Goal: Transaction & Acquisition: Book appointment/travel/reservation

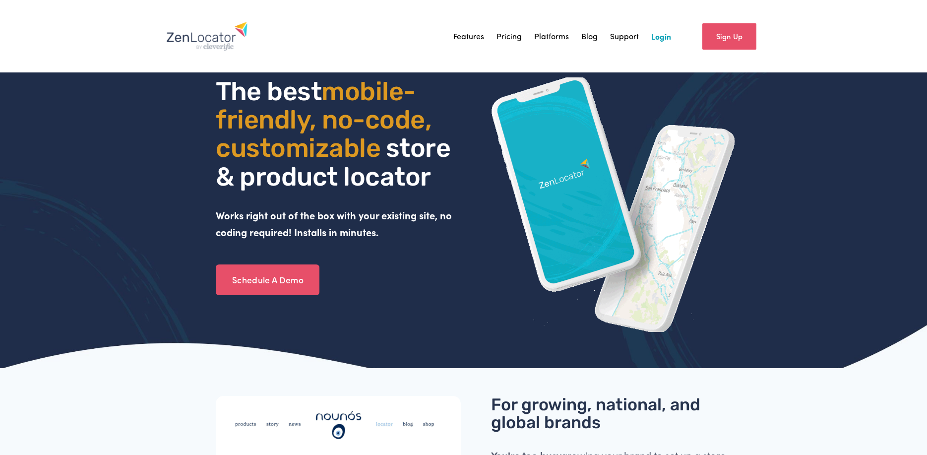
click at [510, 35] on link "Pricing" at bounding box center [508, 36] width 25 height 15
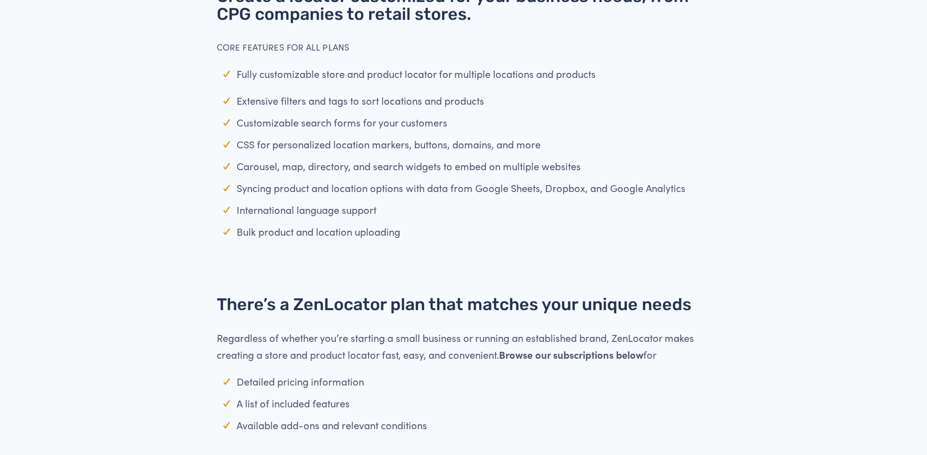
scroll to position [248, 0]
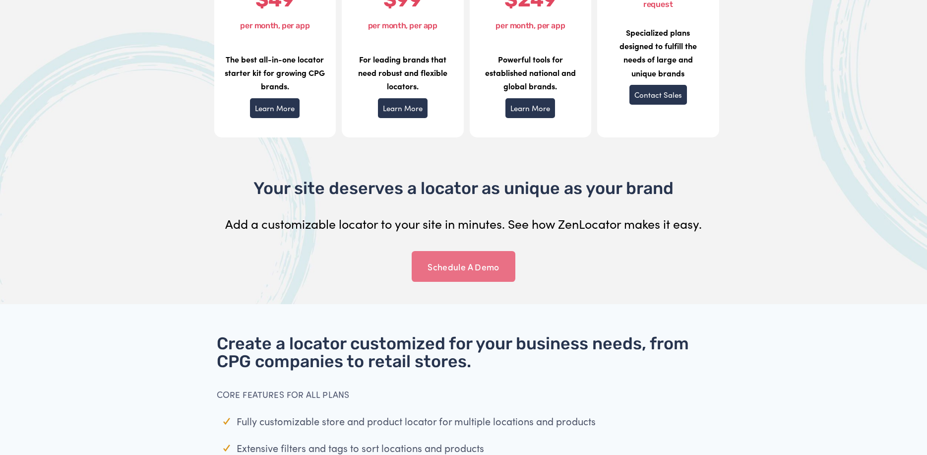
click at [463, 267] on link "Schedule A Demo" at bounding box center [464, 266] width 104 height 31
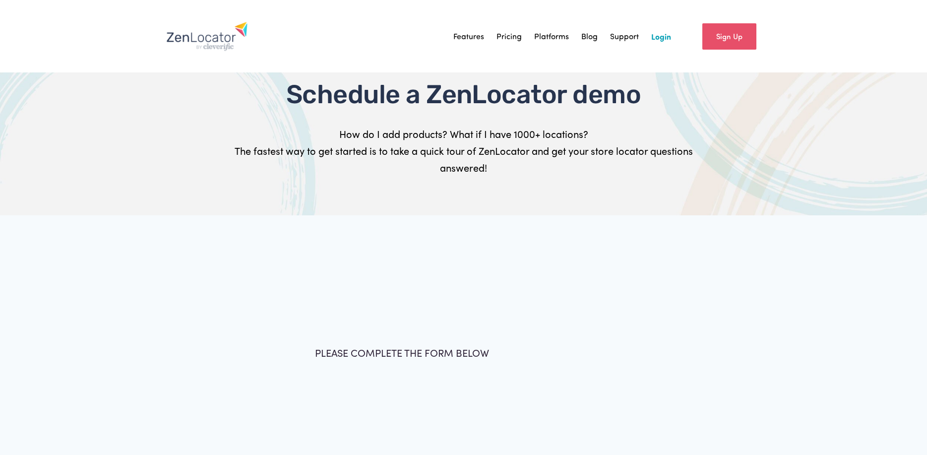
click at [415, 311] on div "PLEASE COMPLETE THE FORM BELOW Full Name * First Name Last Name Email * * *" at bounding box center [463, 365] width 651 height 165
click at [413, 366] on div "PLEASE COMPLETE THE FORM BELOW" at bounding box center [463, 356] width 314 height 25
click at [404, 329] on div "PLEASE COMPLETE THE FORM BELOW Full Name * First Name Last Name Email * * *" at bounding box center [463, 365] width 651 height 165
click at [492, 346] on p "PLEASE COMPLETE THE FORM BELOW" at bounding box center [464, 352] width 298 height 17
click at [462, 387] on div "PLEASE COMPLETE THE FORM BELOW Full Name * First Name Last Name Email * * *" at bounding box center [463, 365] width 651 height 165
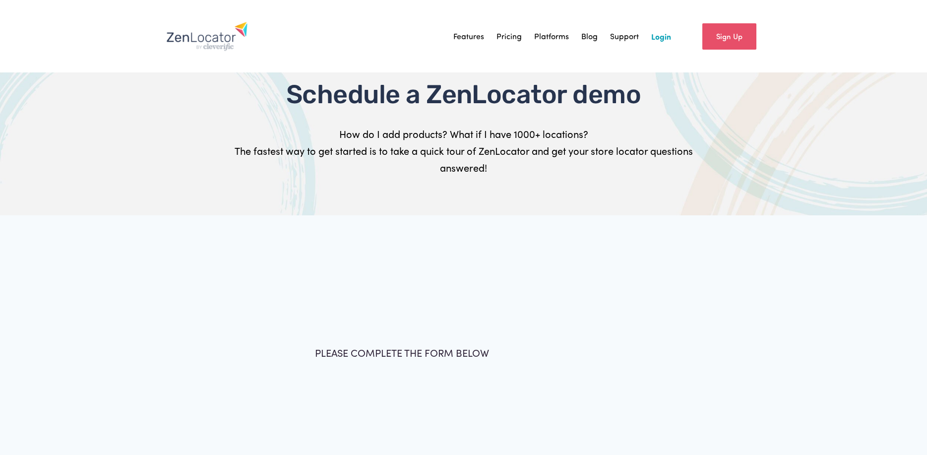
click at [273, 387] on div "PLEASE COMPLETE THE FORM BELOW Full Name * First Name Last Name Email * * *" at bounding box center [463, 365] width 651 height 165
drag, startPoint x: 321, startPoint y: 247, endPoint x: 526, endPoint y: 241, distance: 205.4
click at [327, 246] on div at bounding box center [463, 365] width 927 height 300
click at [620, 233] on div at bounding box center [463, 365] width 927 height 300
drag, startPoint x: 539, startPoint y: 305, endPoint x: 526, endPoint y: 308, distance: 13.2
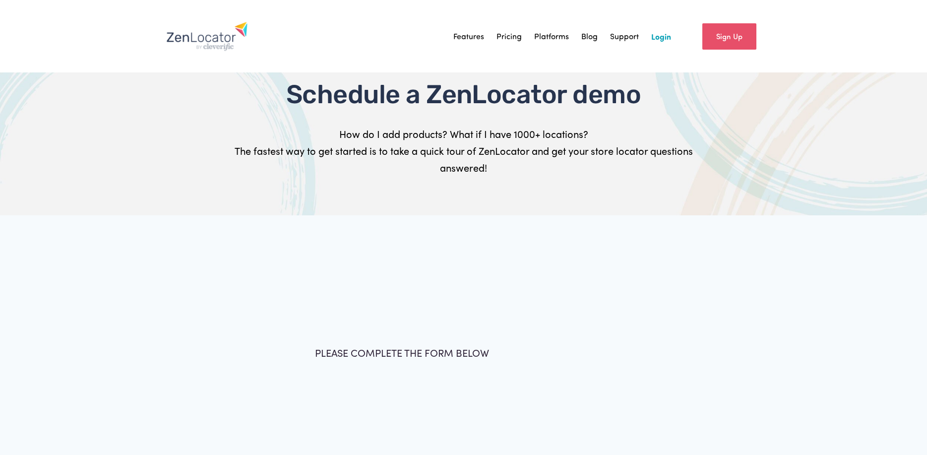
click at [537, 307] on div "PLEASE COMPLETE THE FORM BELOW Full Name * First Name Last Name Email * * *" at bounding box center [463, 365] width 651 height 165
click at [482, 158] on p "How do I add products? What if I have 1000+ locations? The fastest way to get s…" at bounding box center [464, 150] width 506 height 51
drag, startPoint x: 501, startPoint y: 338, endPoint x: 232, endPoint y: 119, distance: 346.9
click at [490, 336] on div "PLEASE COMPLETE THE FORM BELOW Full Name * First Name Last Name Email * * *" at bounding box center [463, 365] width 651 height 165
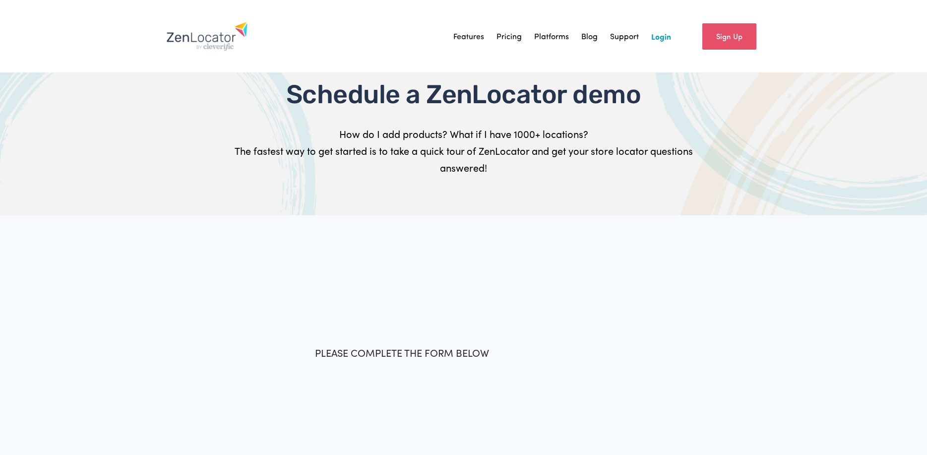
click at [218, 39] on img at bounding box center [207, 36] width 82 height 30
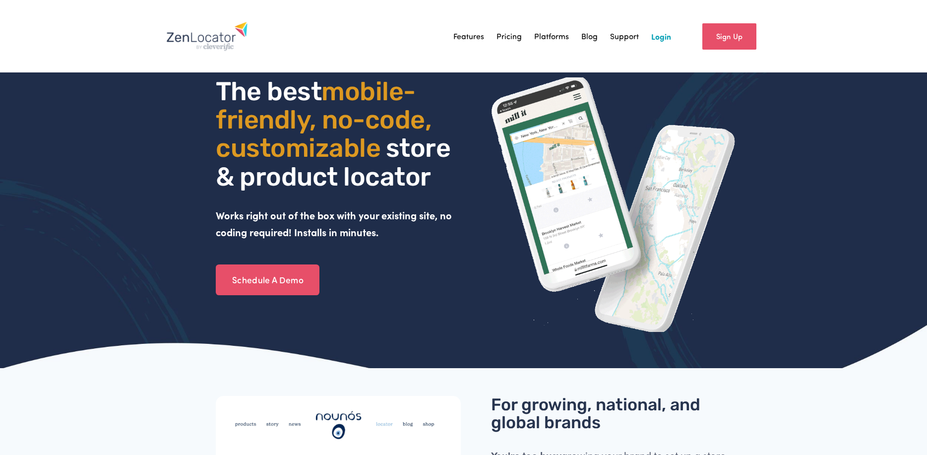
click at [503, 34] on link "Pricing" at bounding box center [508, 36] width 25 height 15
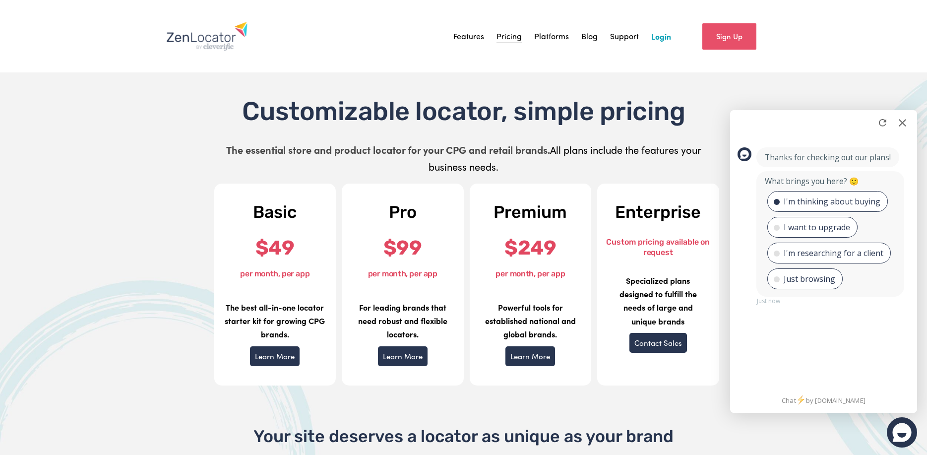
click at [830, 200] on div "I'm thinking about buying" at bounding box center [832, 201] width 97 height 10
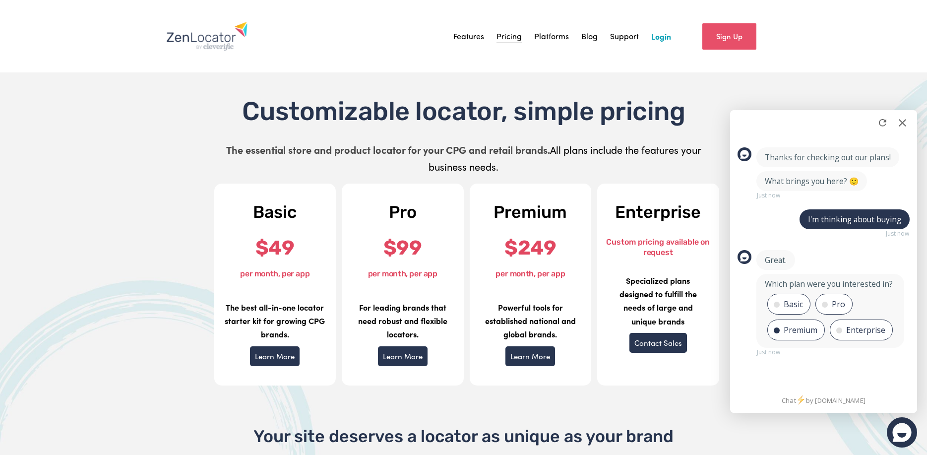
click at [795, 327] on div "Premium" at bounding box center [801, 330] width 34 height 10
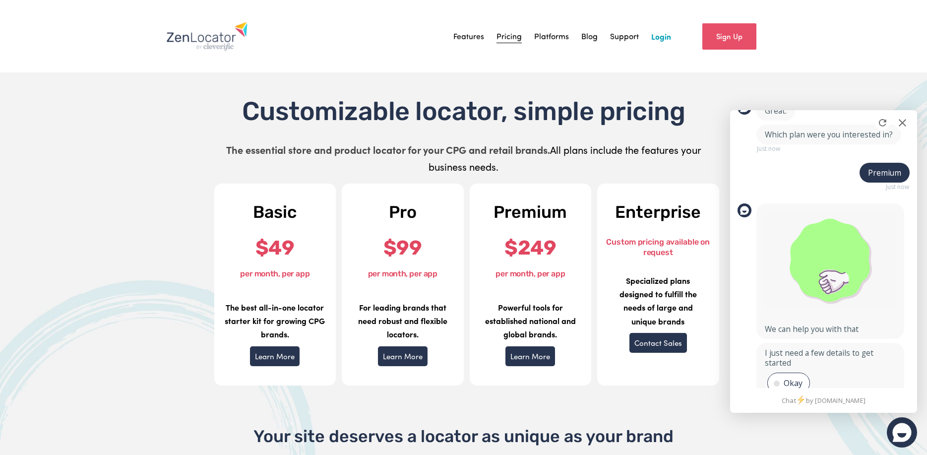
scroll to position [197, 0]
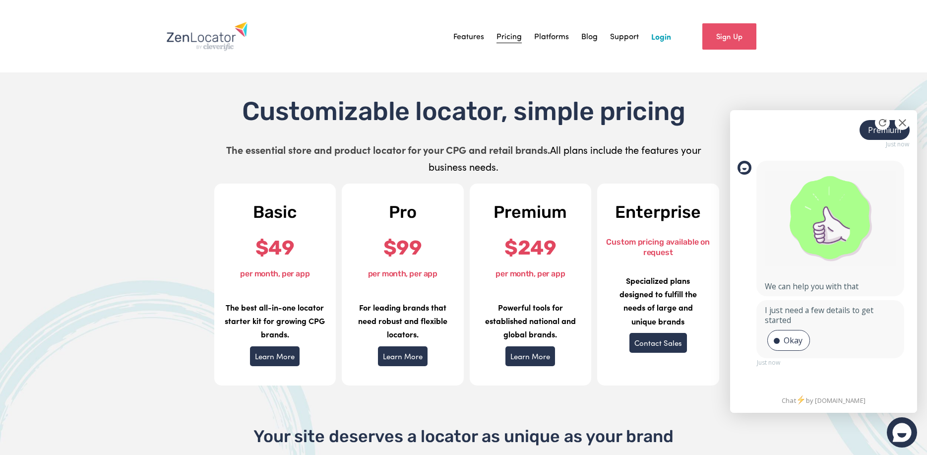
click at [782, 339] on div "Okay" at bounding box center [788, 340] width 43 height 21
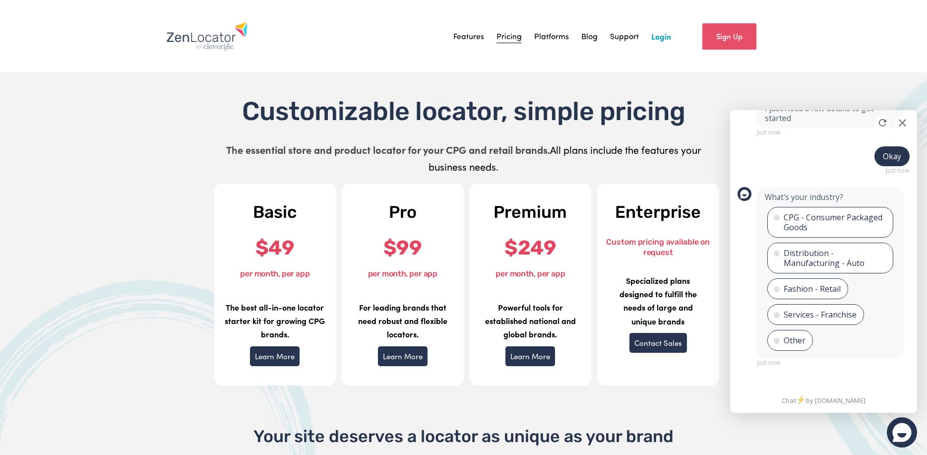
scroll to position [399, 0]
click at [836, 219] on div "CPG - Consumer Packaged Goods" at bounding box center [835, 222] width 102 height 20
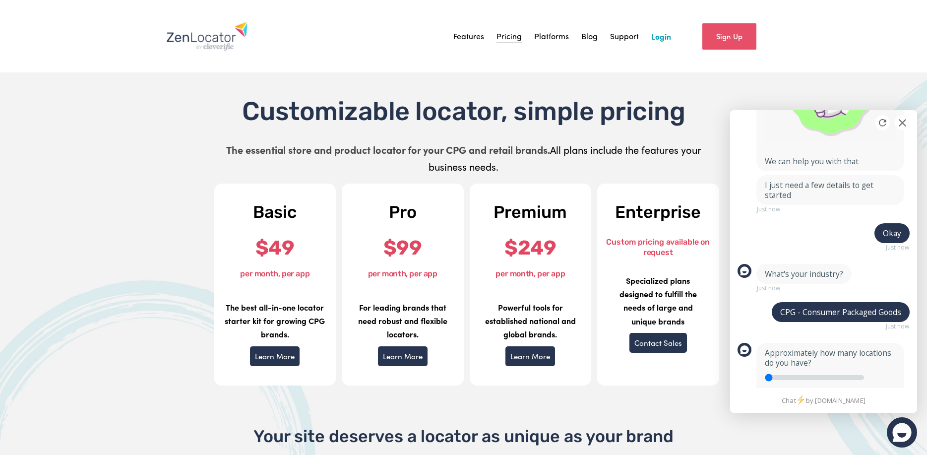
scroll to position [392, 0]
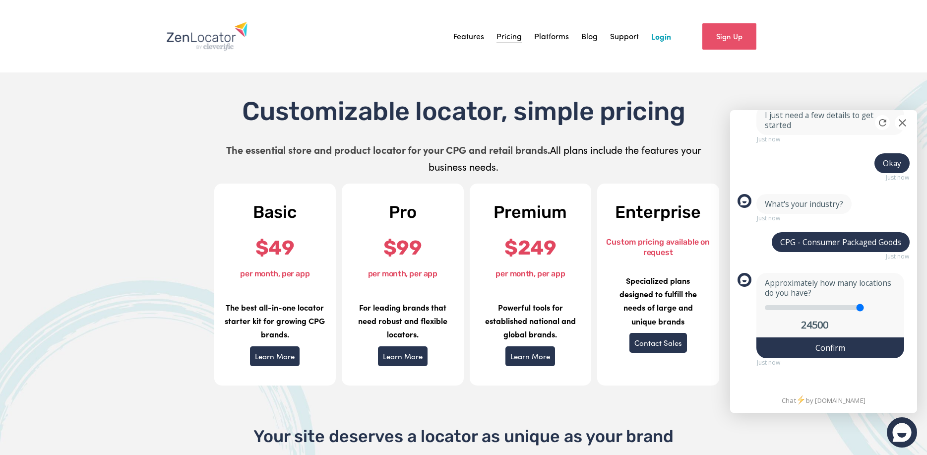
drag, startPoint x: 770, startPoint y: 308, endPoint x: 950, endPoint y: 315, distance: 180.1
type input "25000"
click at [864, 310] on input "range" at bounding box center [814, 307] width 99 height 5
drag, startPoint x: 859, startPoint y: 308, endPoint x: 875, endPoint y: 308, distance: 15.9
click at [864, 308] on input "range" at bounding box center [814, 307] width 99 height 5
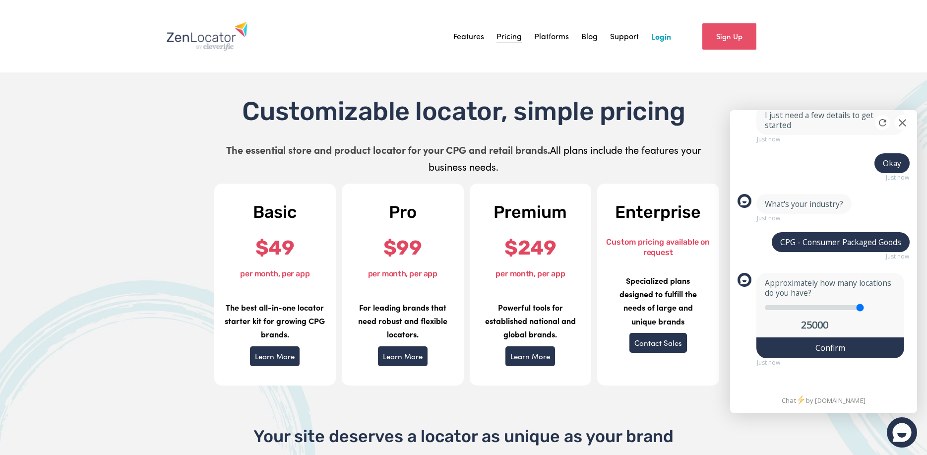
click at [831, 350] on div "Confirm" at bounding box center [830, 347] width 148 height 21
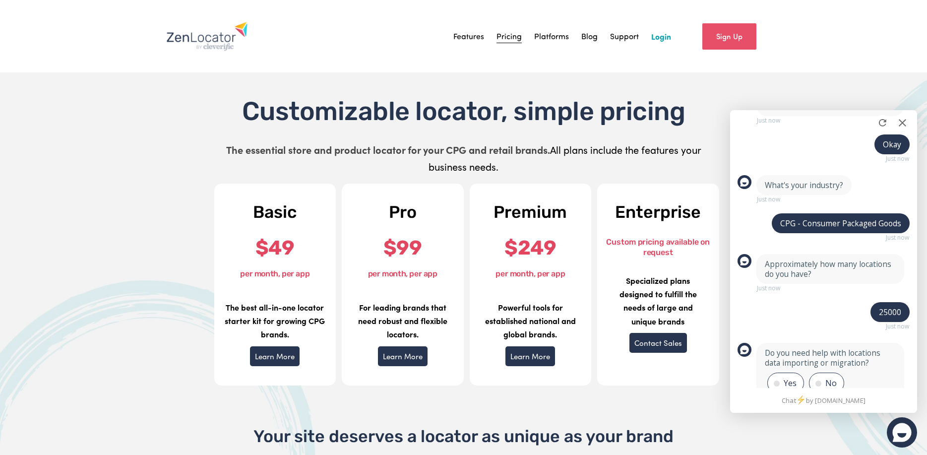
scroll to position [453, 0]
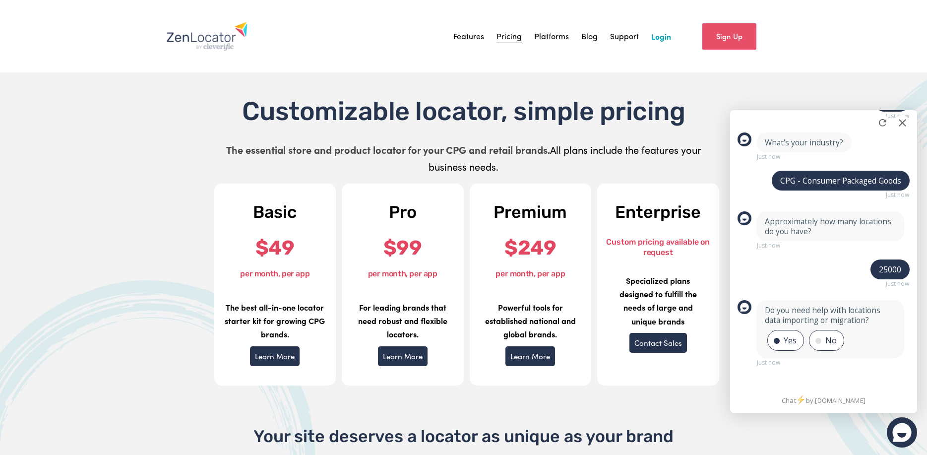
click at [777, 334] on div "Yes" at bounding box center [785, 340] width 37 height 21
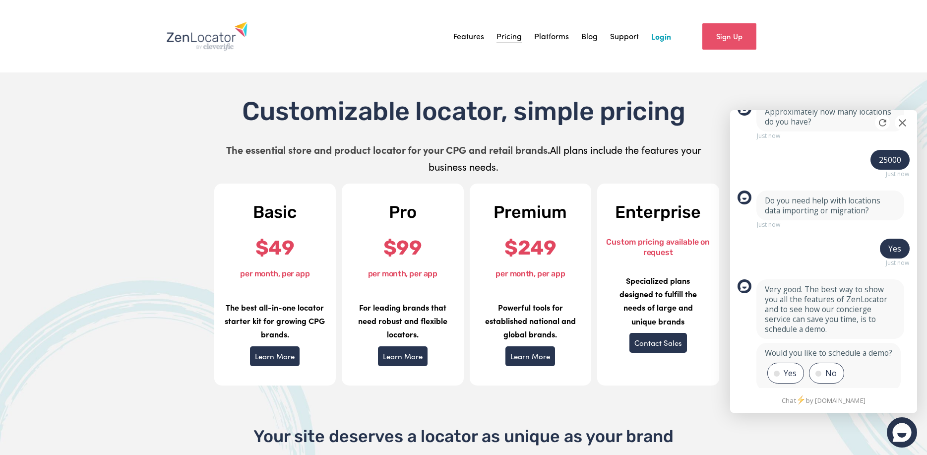
scroll to position [605, 0]
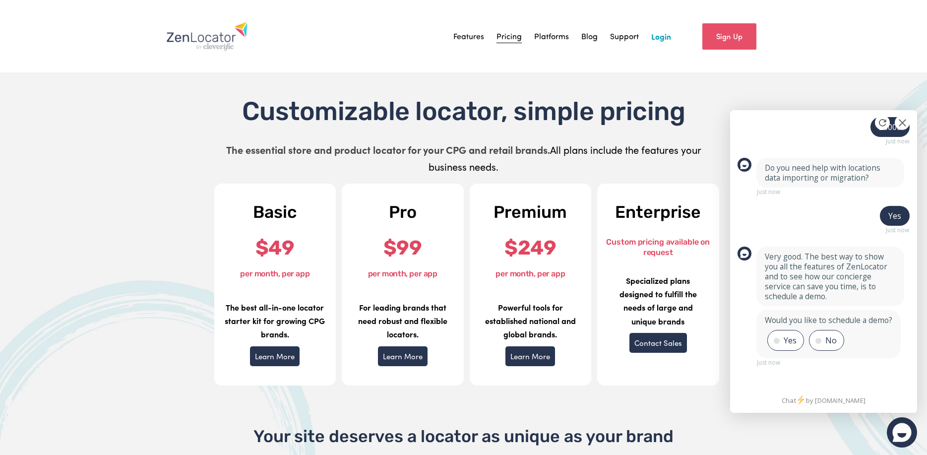
click at [776, 346] on div "Yes" at bounding box center [785, 340] width 37 height 21
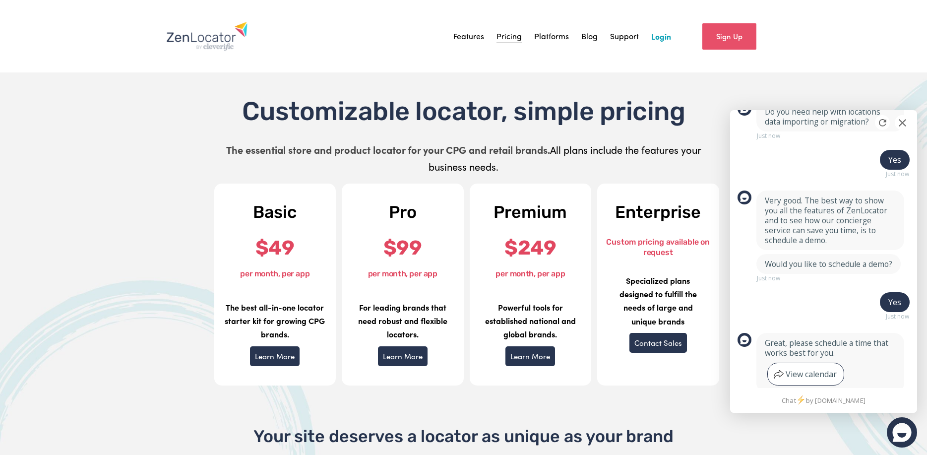
scroll to position [696, 0]
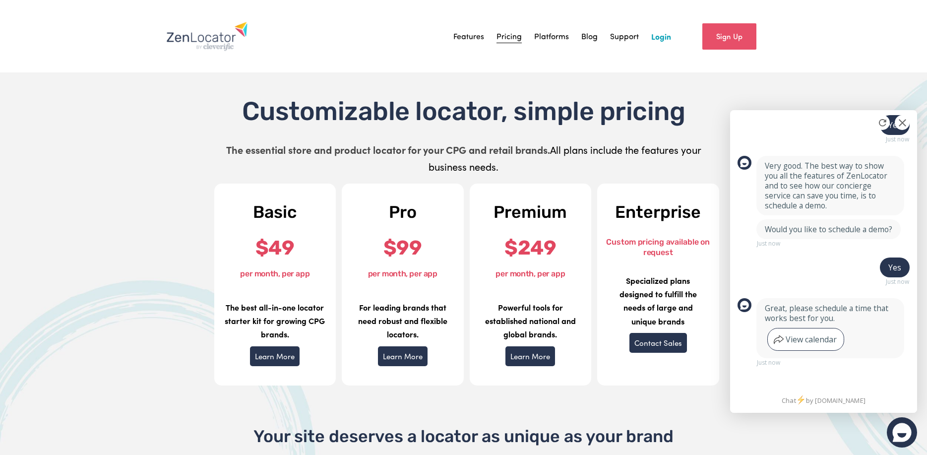
click at [808, 339] on div "View calendar" at bounding box center [810, 339] width 51 height 10
